Goal: Use online tool/utility: Utilize a website feature to perform a specific function

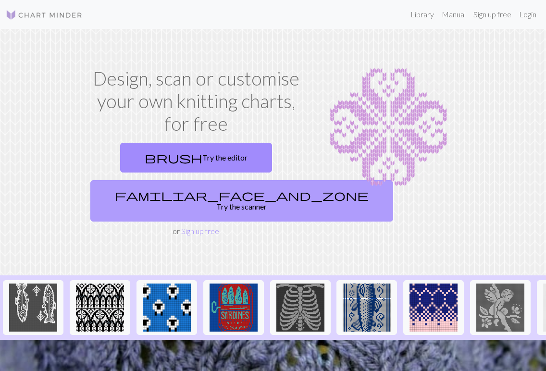
click at [194, 192] on link "familiar_face_and_zone Try the scanner" at bounding box center [241, 200] width 303 height 41
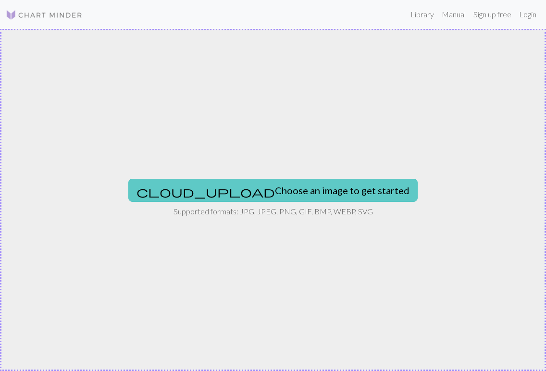
click at [247, 186] on button "cloud_upload Choose an image to get started" at bounding box center [272, 190] width 289 height 23
type input "C:\fakepath\Screenshot [DATE] 6.49.31 PM.png"
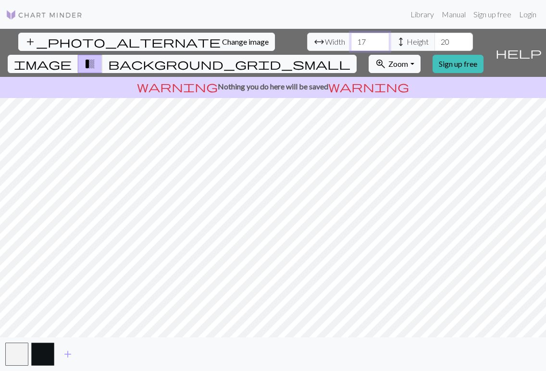
drag, startPoint x: 174, startPoint y: 44, endPoint x: 150, endPoint y: 44, distance: 23.1
click at [351, 44] on input "17" at bounding box center [370, 42] width 38 height 18
type input "54"
drag, startPoint x: 252, startPoint y: 42, endPoint x: 239, endPoint y: 41, distance: 12.5
click at [435, 41] on input "20" at bounding box center [454, 42] width 38 height 18
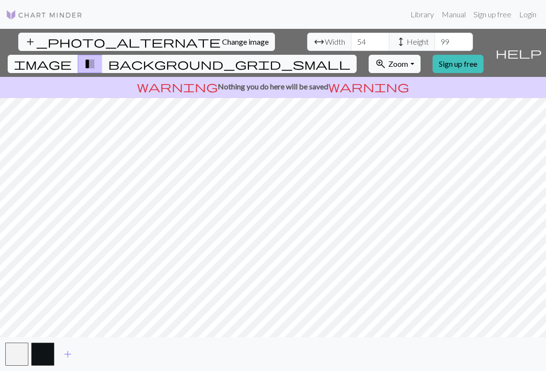
click at [72, 57] on span "image" at bounding box center [43, 63] width 58 height 13
click at [102, 55] on button "transition_fade" at bounding box center [90, 64] width 25 height 18
click at [72, 57] on span "image" at bounding box center [43, 63] width 58 height 13
click at [435, 45] on input "98" at bounding box center [454, 42] width 38 height 18
click at [435, 45] on input "97" at bounding box center [454, 42] width 38 height 18
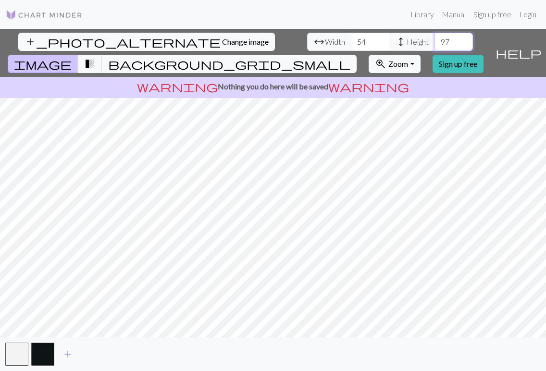
type input "96"
click at [435, 45] on input "96" at bounding box center [454, 42] width 38 height 18
